Goal: Task Accomplishment & Management: Complete application form

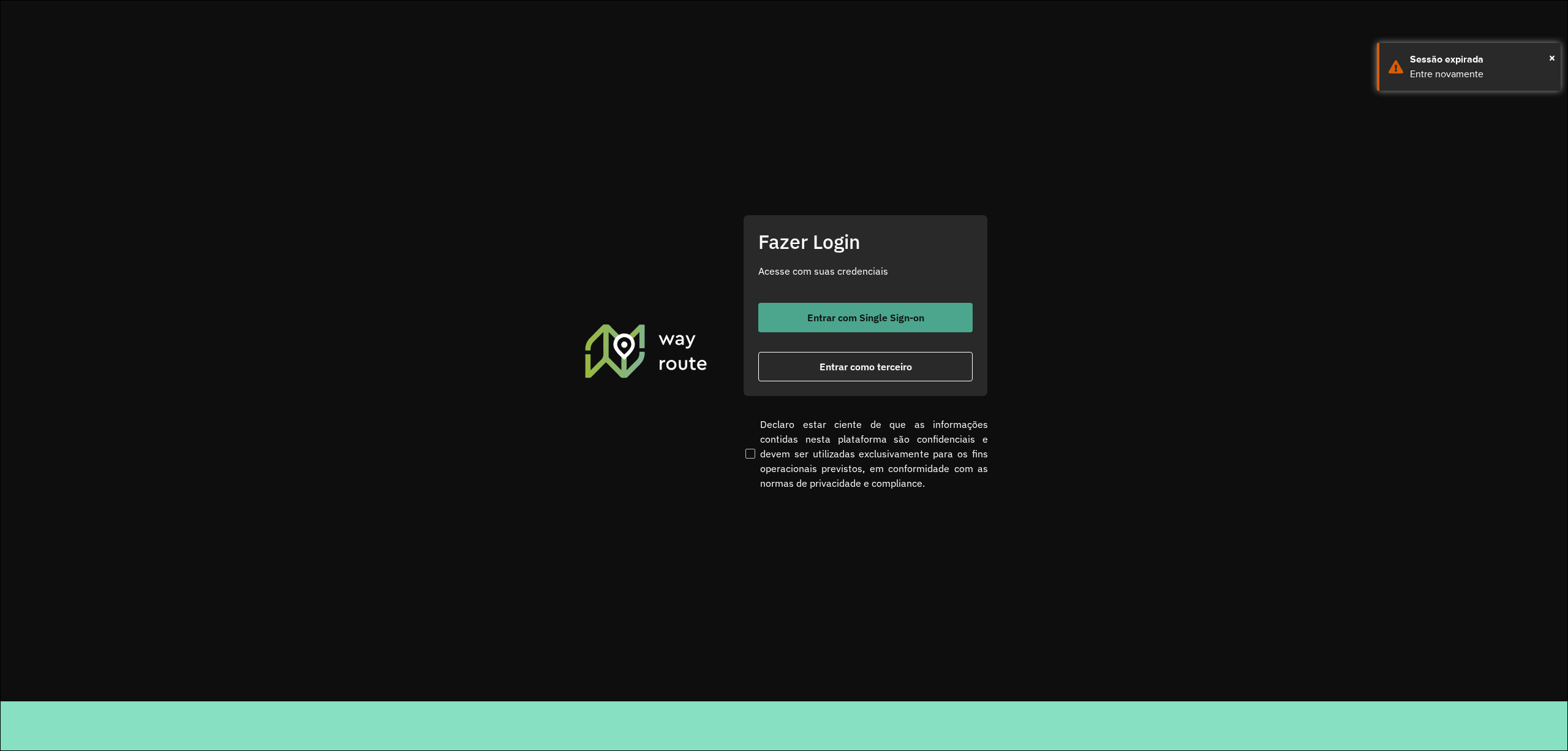
click at [894, 313] on span "Entrar com Single Sign-on" at bounding box center [866, 317] width 117 height 10
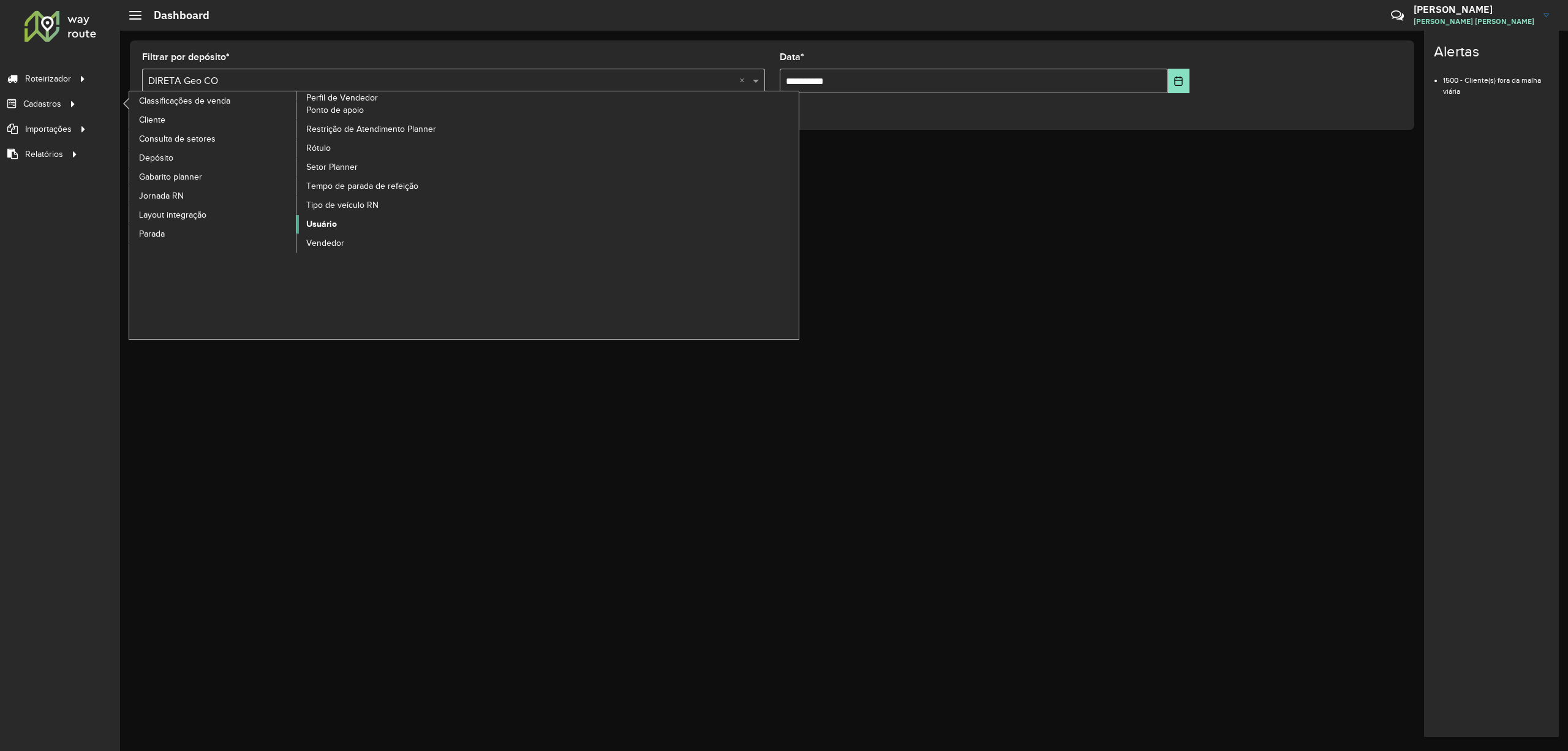
click at [333, 221] on span "Usuário" at bounding box center [321, 224] width 31 height 13
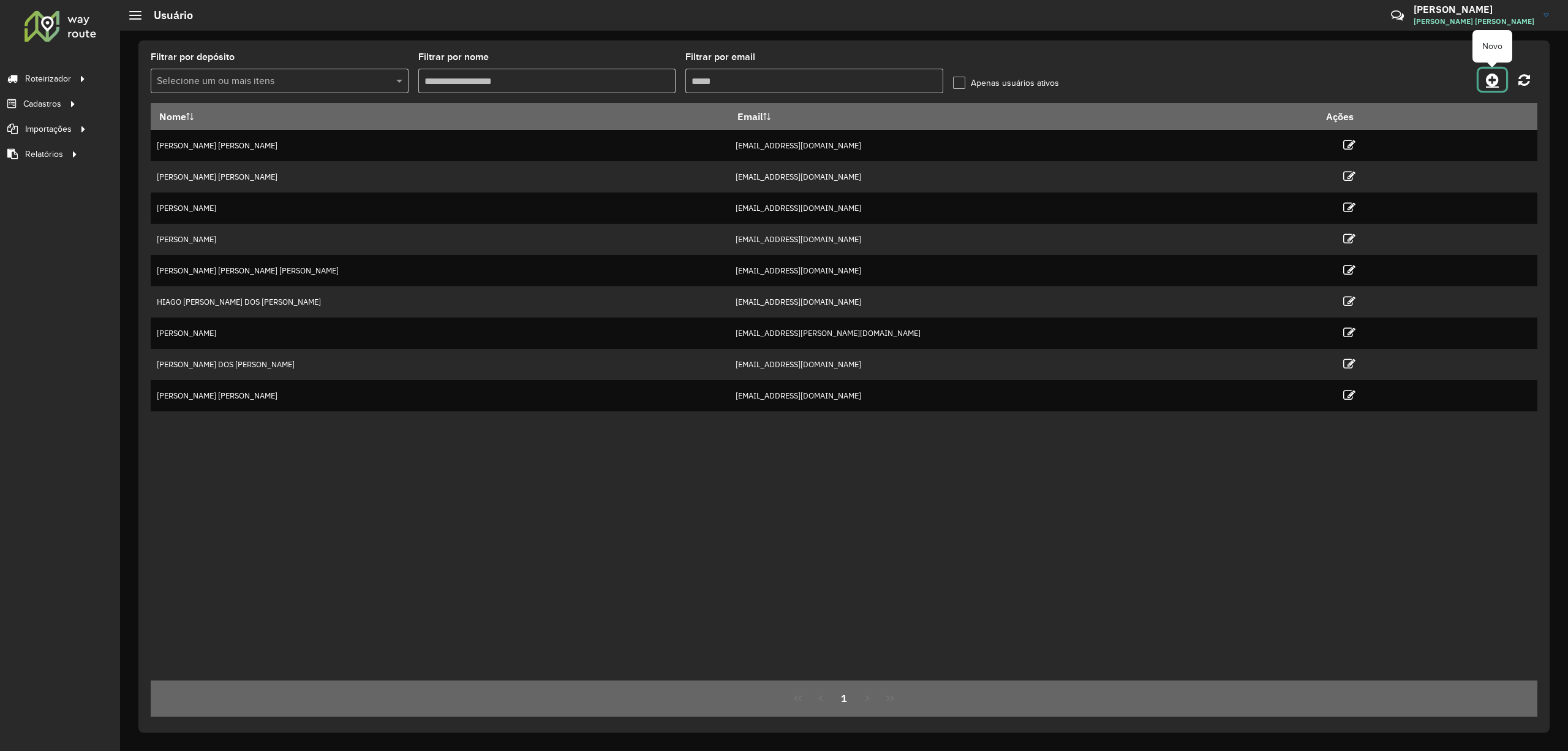
click at [1495, 72] on icon at bounding box center [1492, 80] width 13 height 15
